Goal: Book appointment/travel/reservation

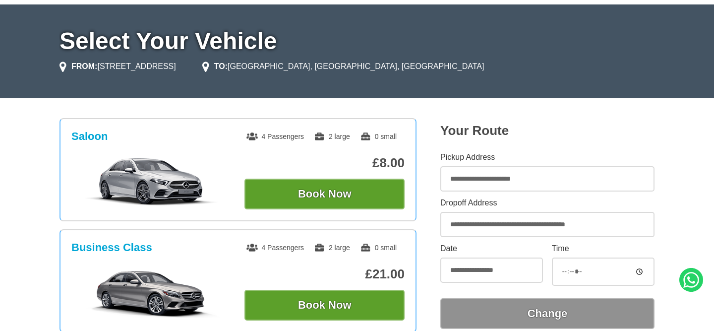
scroll to position [68, 0]
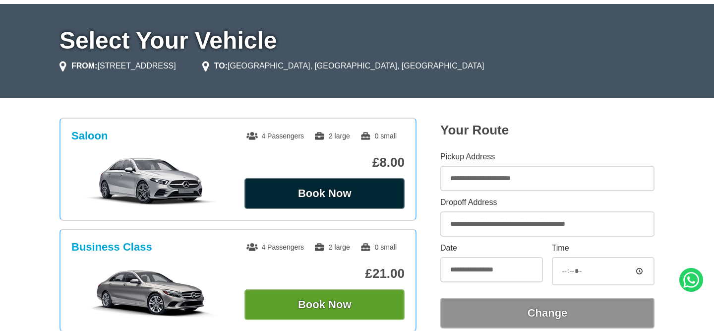
click at [328, 185] on button "Book Now" at bounding box center [325, 193] width 160 height 31
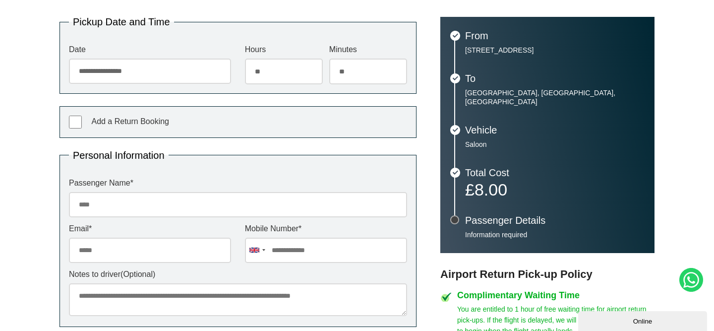
scroll to position [219, 0]
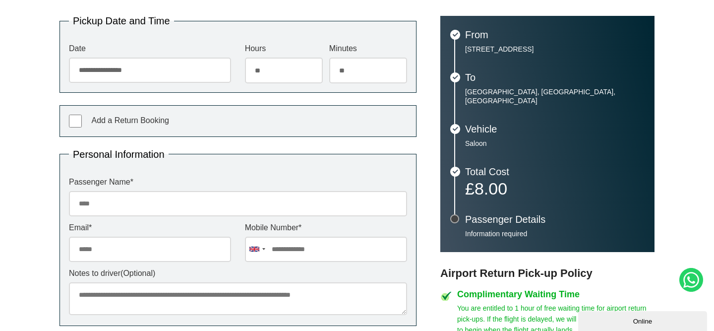
click at [264, 204] on input "Passenger Name *" at bounding box center [238, 203] width 338 height 25
type input "**********"
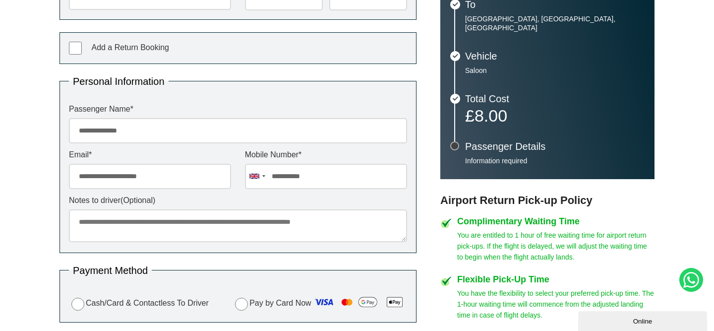
scroll to position [304, 0]
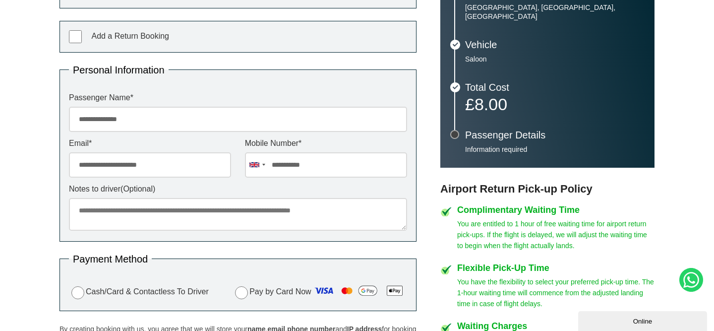
click at [163, 219] on textarea "Notes to driver (Optional)" at bounding box center [238, 214] width 338 height 33
type textarea "*"
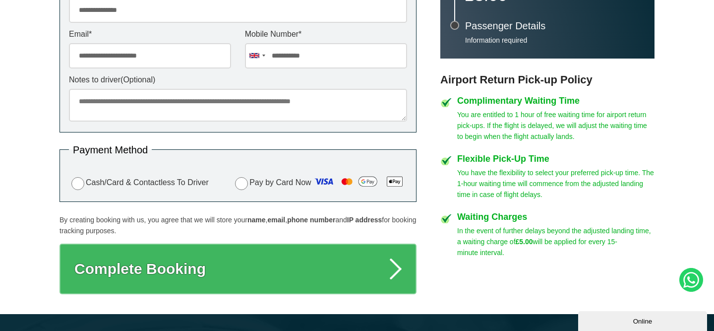
scroll to position [423, 0]
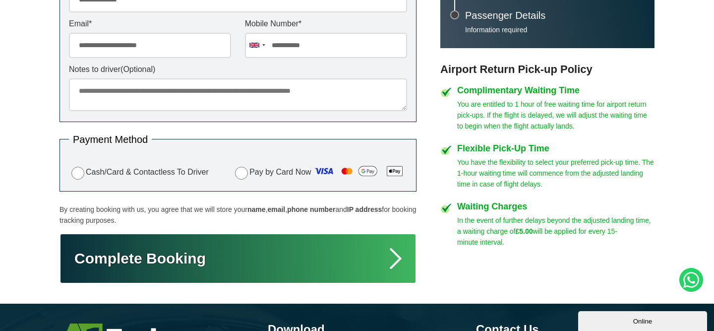
click at [203, 261] on button "Complete Booking" at bounding box center [238, 258] width 357 height 51
type input "**********"
